Goal: Entertainment & Leisure: Consume media (video, audio)

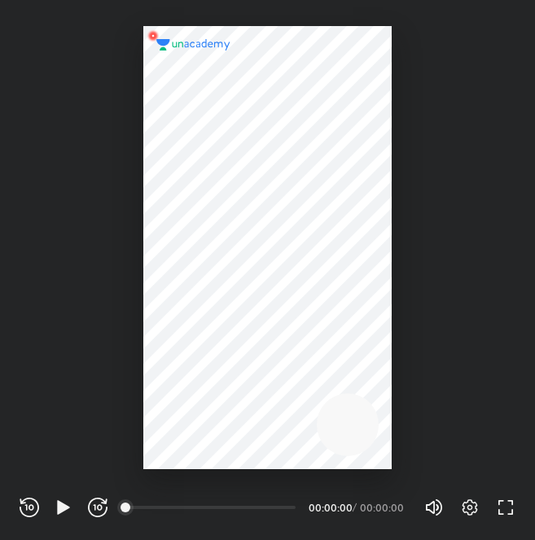
scroll to position [539, 534]
click at [68, 505] on icon "button" at bounding box center [64, 507] width 20 height 20
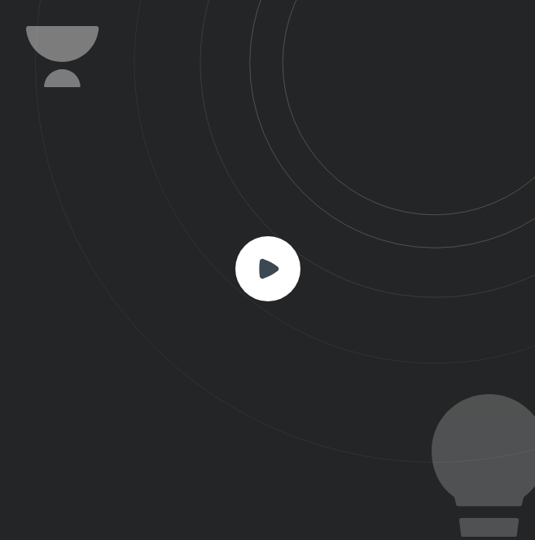
click at [276, 263] on rect at bounding box center [267, 268] width 65 height 65
drag, startPoint x: 277, startPoint y: 263, endPoint x: 908, endPoint y: -7, distance: 686.9
click at [534, 0] on html "CONNECTING TO 's CLASS REWIND (J) PLAY (K) FORWARD (L) 00:00 00:00:00 / 00:00:0…" at bounding box center [267, 0] width 535 height 0
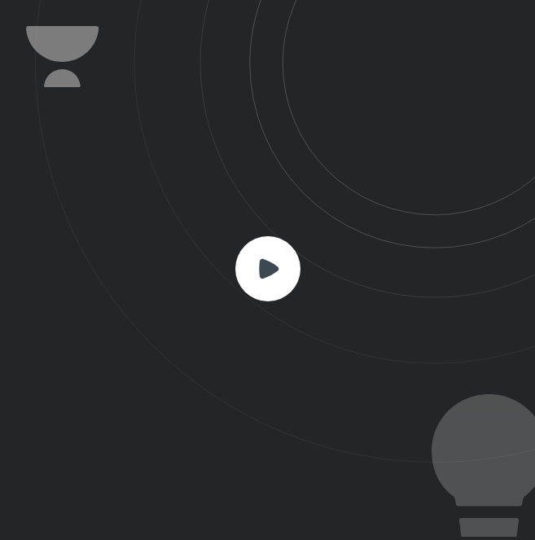
click at [257, 262] on rect at bounding box center [267, 268] width 65 height 65
